Goal: Task Accomplishment & Management: Manage account settings

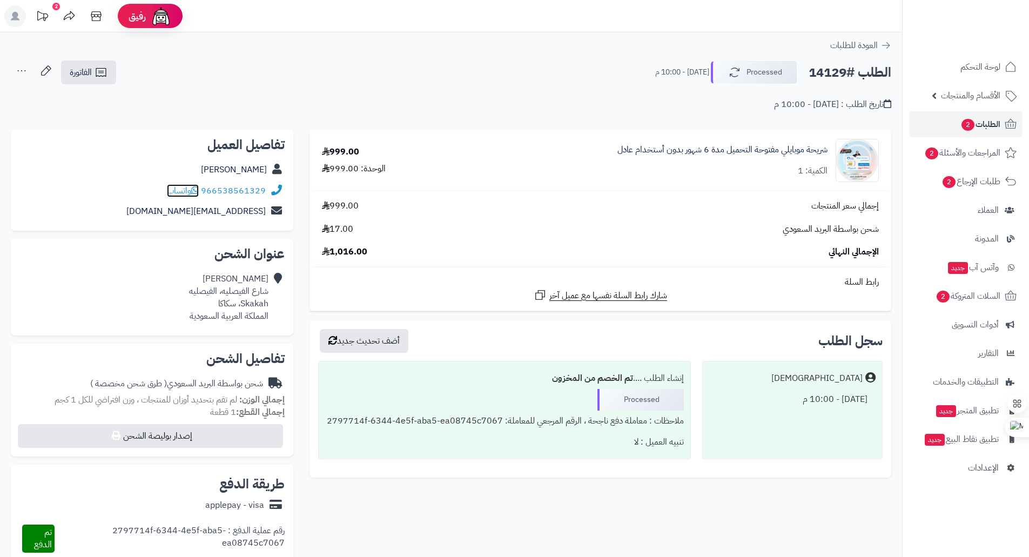
click at [196, 192] on icon at bounding box center [195, 190] width 8 height 9
click at [830, 72] on h2 "الطلب #14129" at bounding box center [849, 73] width 83 height 22
copy h2 "14129"
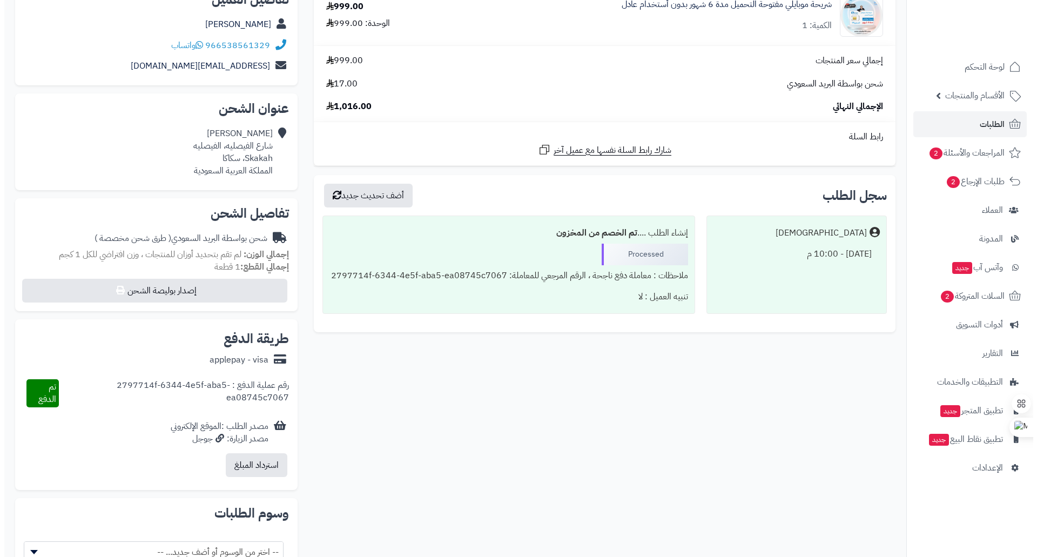
scroll to position [162, 0]
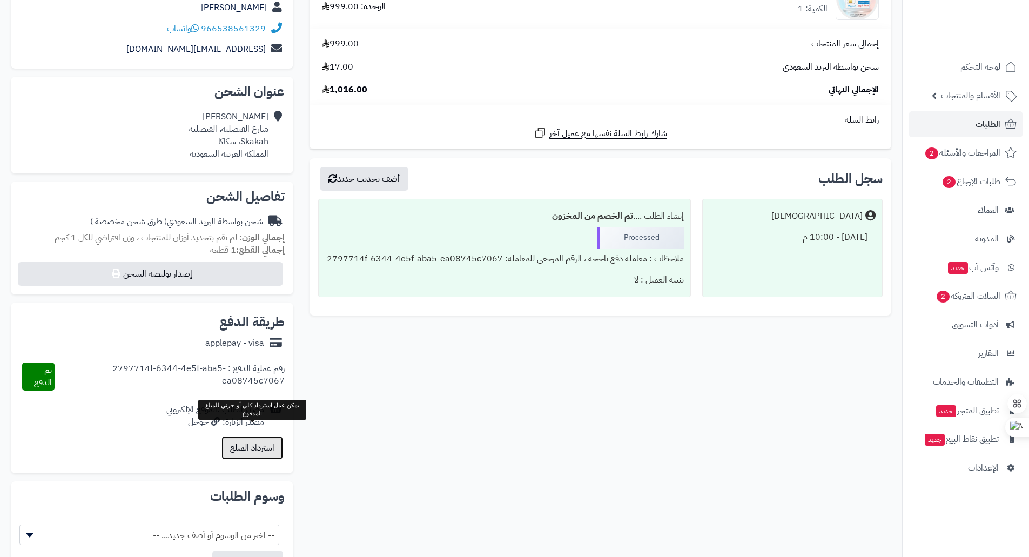
click at [272, 445] on button "استرداد المبلغ" at bounding box center [252, 448] width 62 height 24
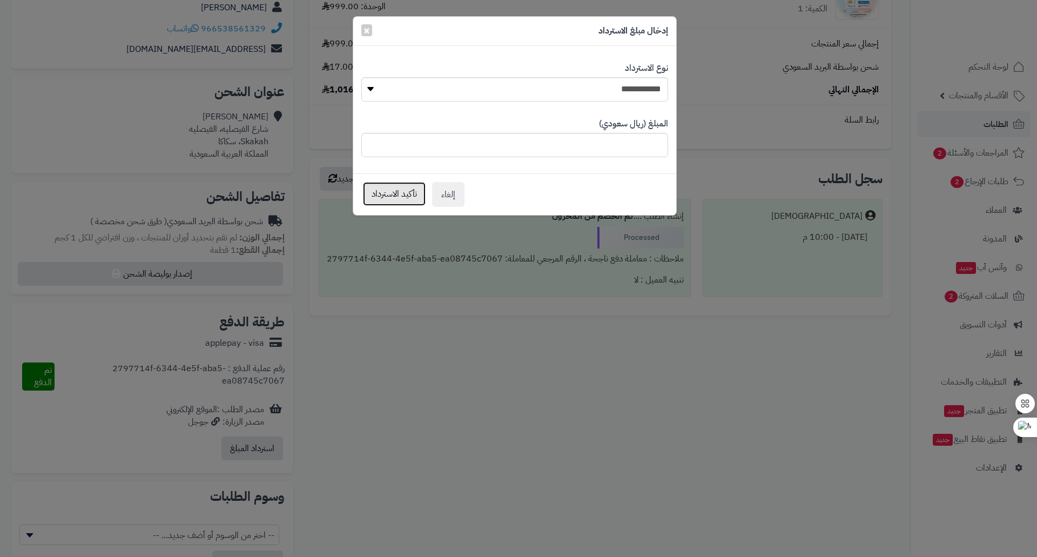
click at [397, 199] on button "تأكيد الاسترداد" at bounding box center [394, 194] width 63 height 24
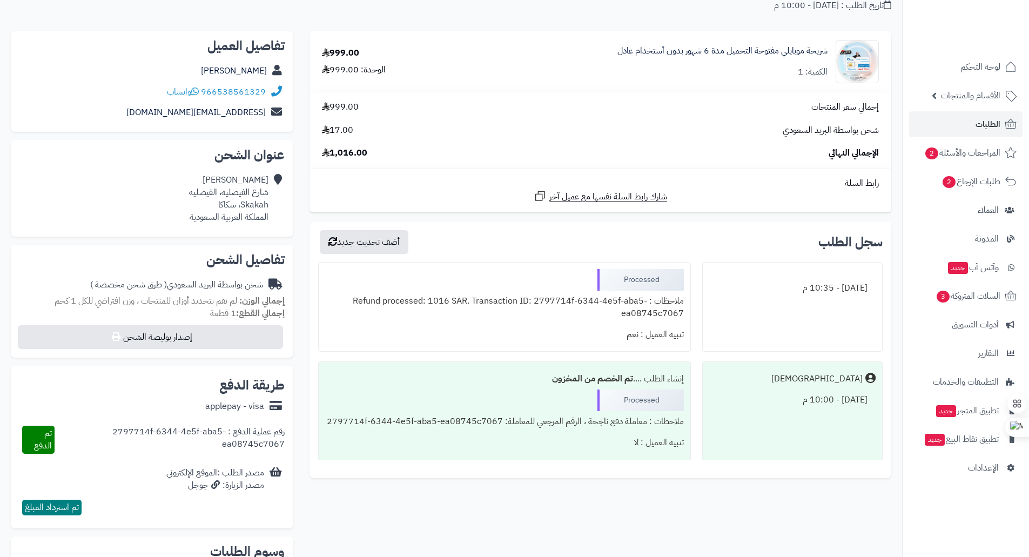
scroll to position [94, 0]
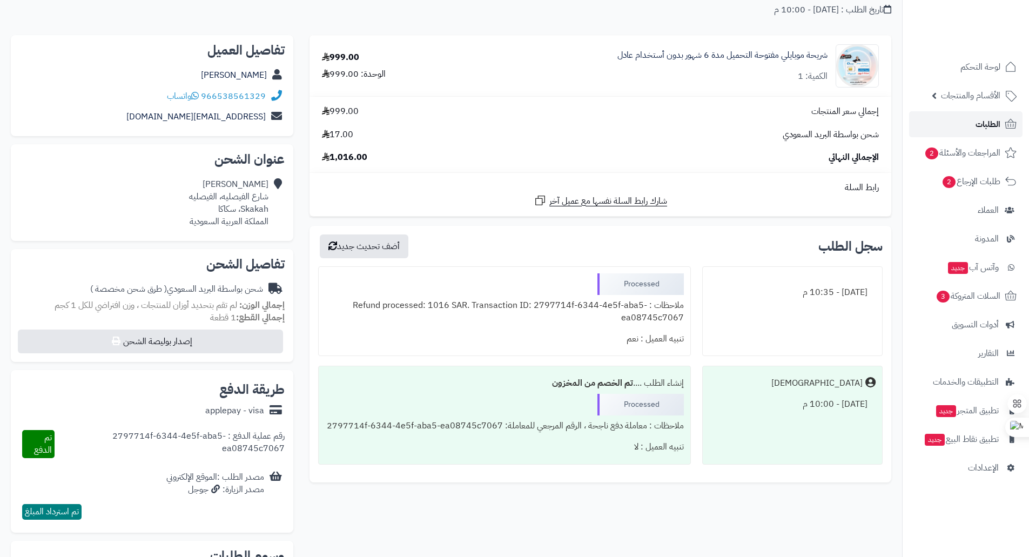
click at [984, 125] on span "الطلبات" at bounding box center [987, 124] width 25 height 15
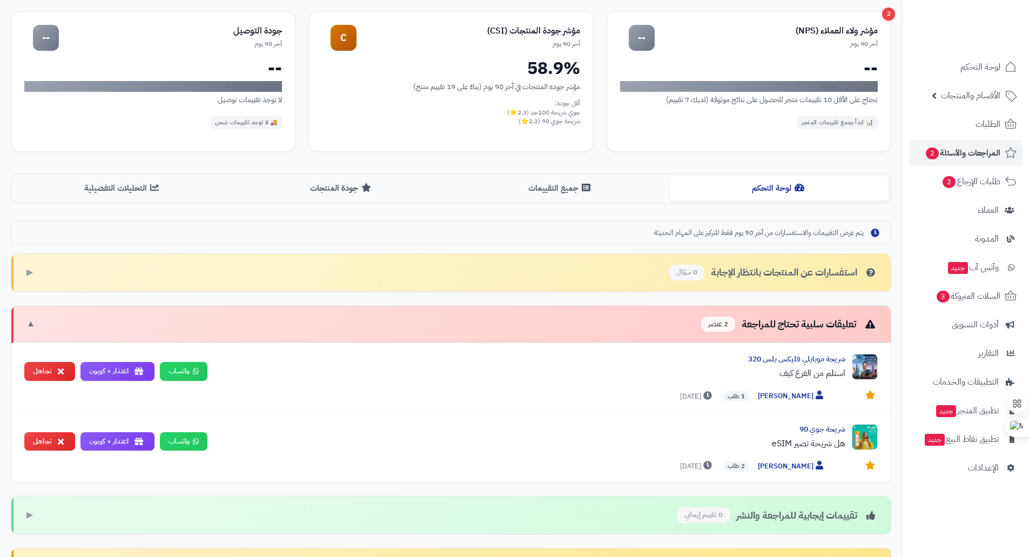
scroll to position [108, 0]
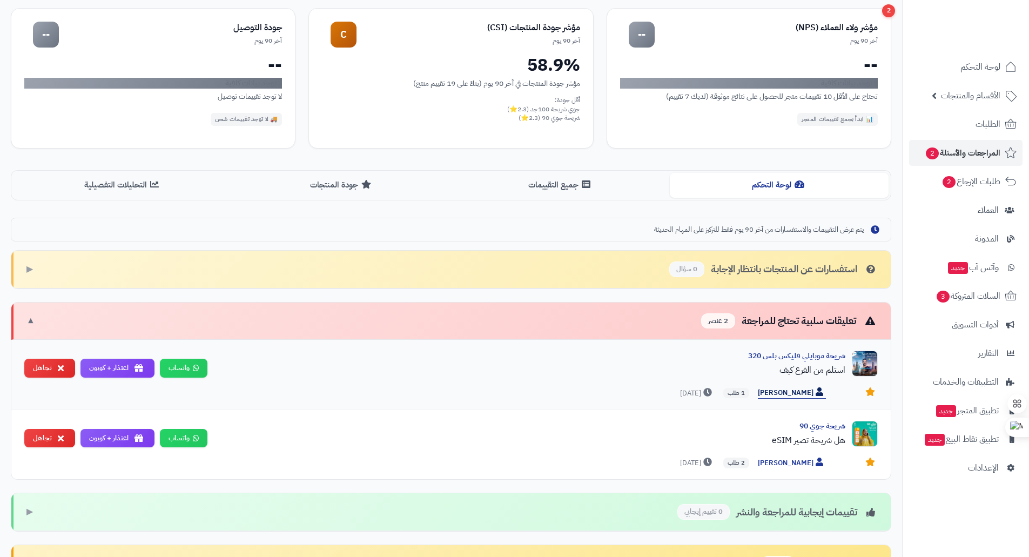
click at [804, 389] on span "[PERSON_NAME]" at bounding box center [791, 392] width 68 height 11
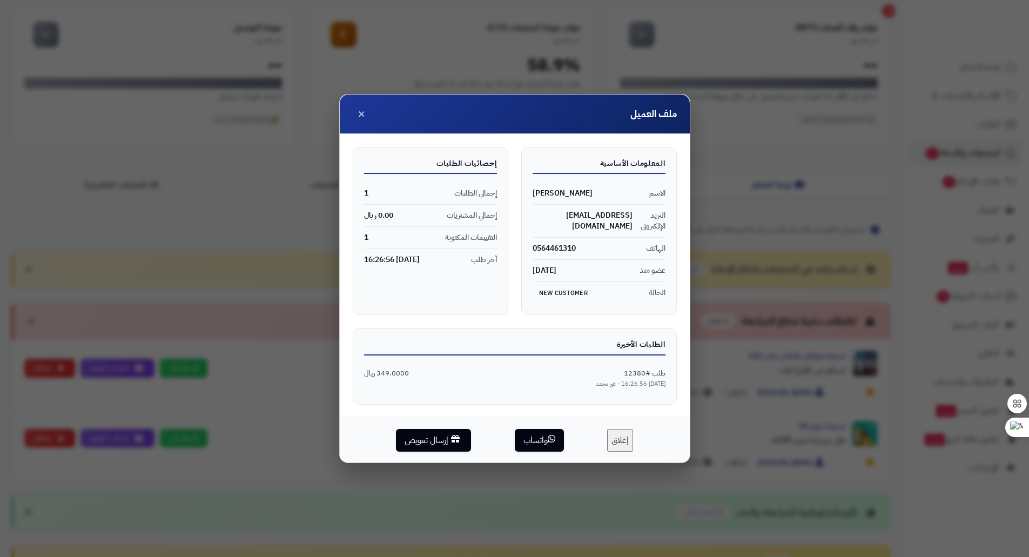
click at [635, 368] on span "طلب #12380" at bounding box center [645, 373] width 42 height 10
copy span "12380"
click at [361, 122] on span "×" at bounding box center [361, 113] width 8 height 18
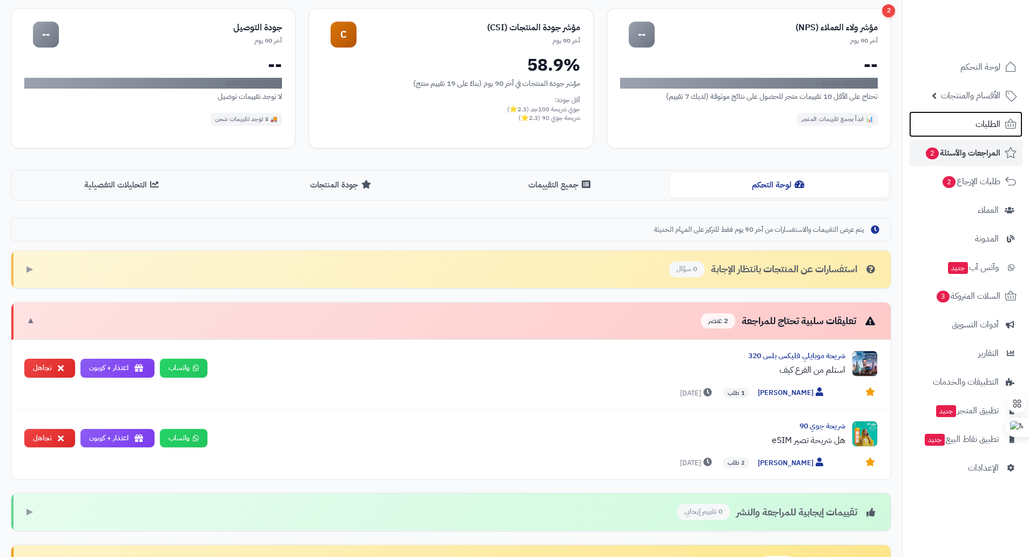
drag, startPoint x: 982, startPoint y: 121, endPoint x: 919, endPoint y: 110, distance: 63.2
click at [981, 122] on span "الطلبات" at bounding box center [987, 124] width 25 height 15
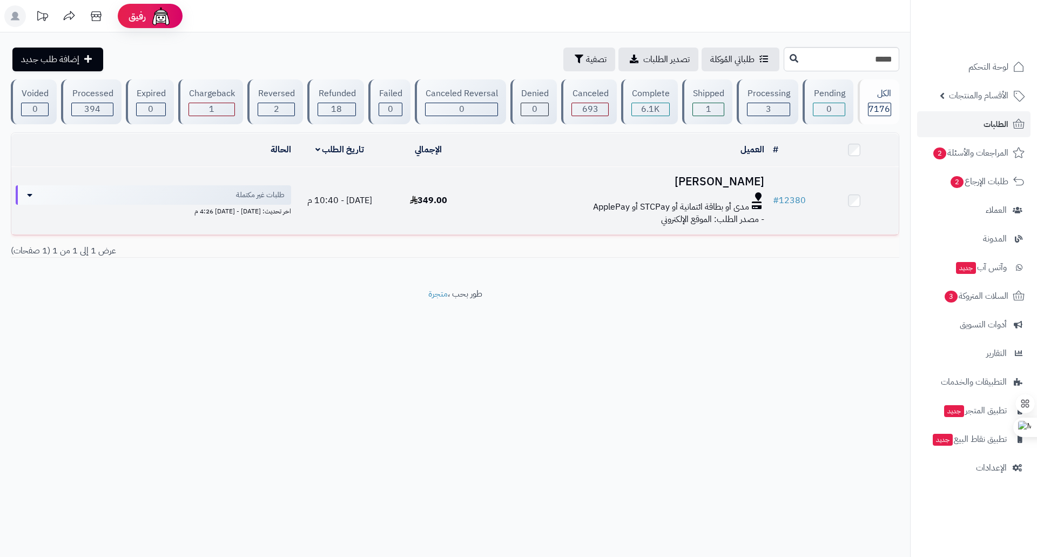
click at [700, 184] on h3 "[PERSON_NAME]" at bounding box center [620, 181] width 287 height 12
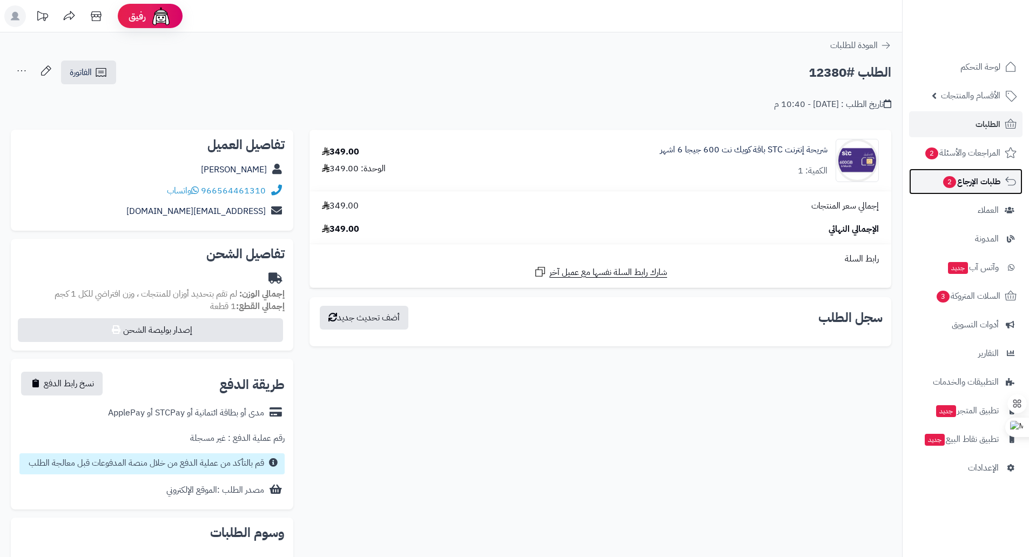
click at [973, 178] on span "طلبات الإرجاع 2" at bounding box center [971, 181] width 58 height 15
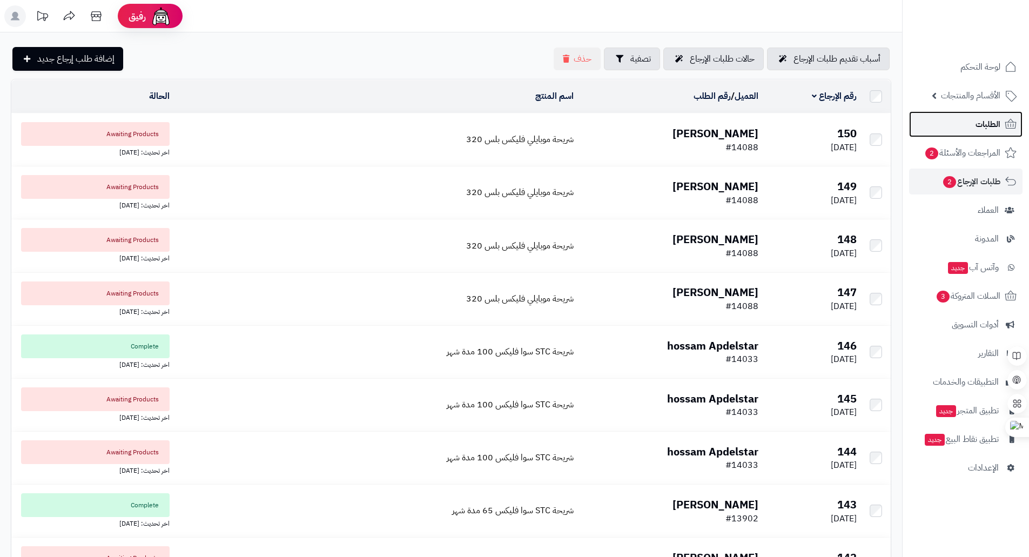
click at [987, 126] on span "الطلبات" at bounding box center [987, 124] width 25 height 15
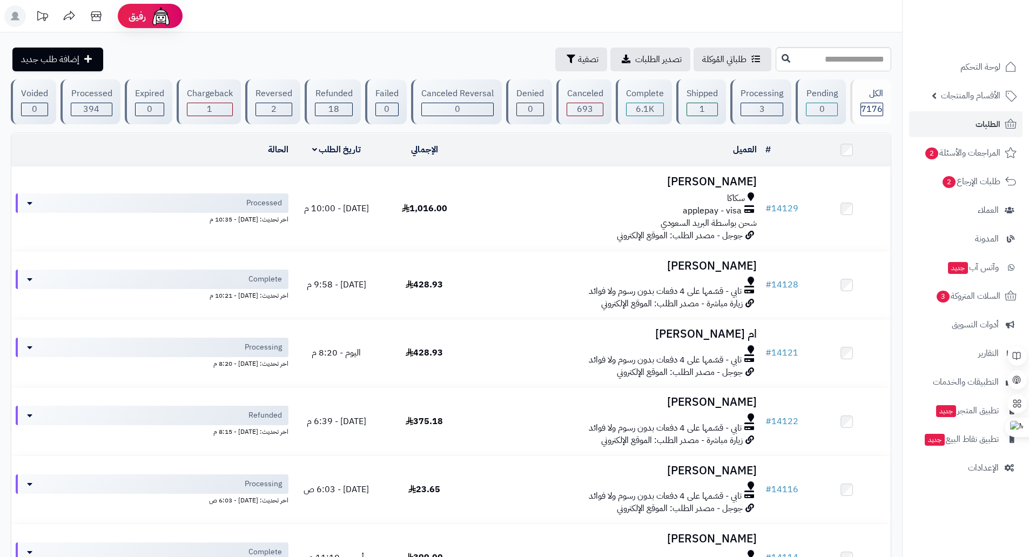
drag, startPoint x: 0, startPoint y: 0, endPoint x: 854, endPoint y: 56, distance: 855.4
click at [854, 56] on input "text" at bounding box center [833, 59] width 116 height 24
type input "*****"
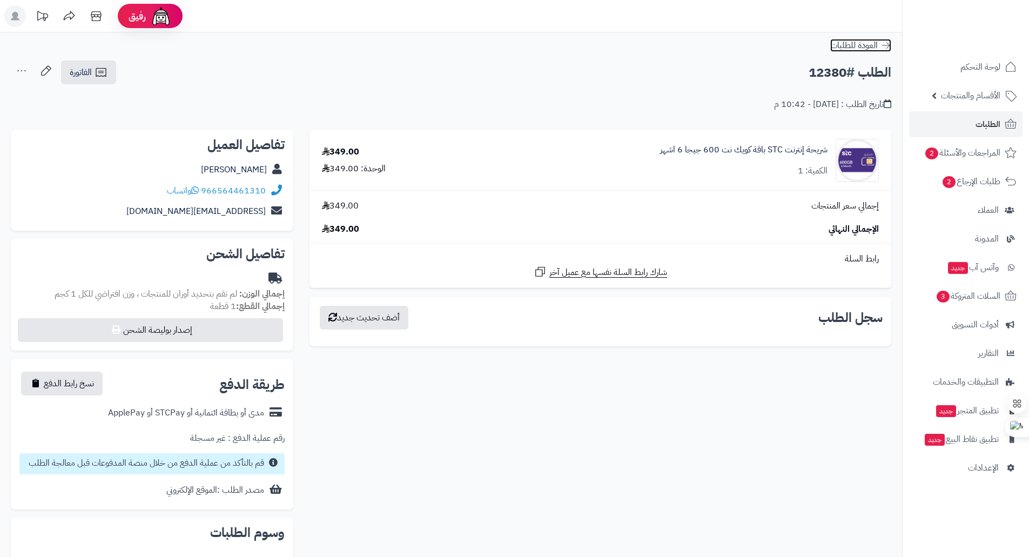
click at [887, 47] on icon at bounding box center [885, 45] width 11 height 11
